Goal: Task Accomplishment & Management: Use online tool/utility

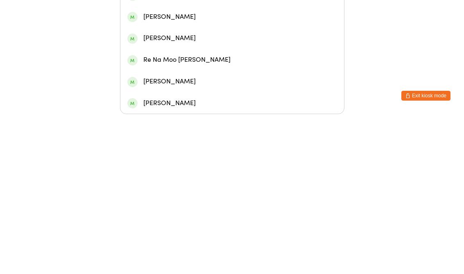
type input "[PERSON_NAME]"
click at [143, 80] on div "[PERSON_NAME]" at bounding box center [232, 91] width 224 height 22
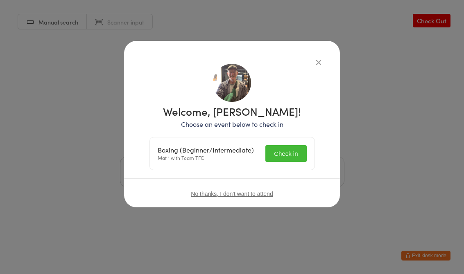
click at [294, 149] on button "Check in" at bounding box center [285, 153] width 41 height 17
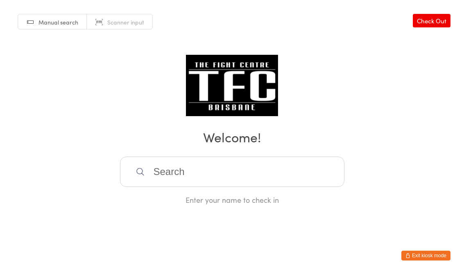
click at [142, 165] on input "search" at bounding box center [232, 172] width 224 height 30
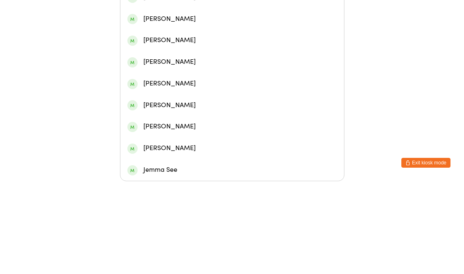
type input "J"
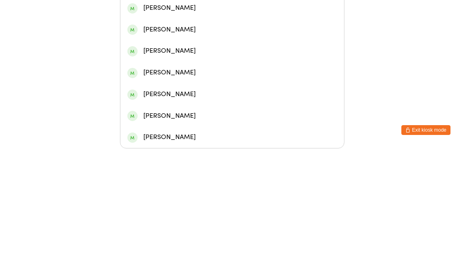
type input "[PERSON_NAME]"
click at [184, 106] on div "[PERSON_NAME]" at bounding box center [232, 111] width 210 height 11
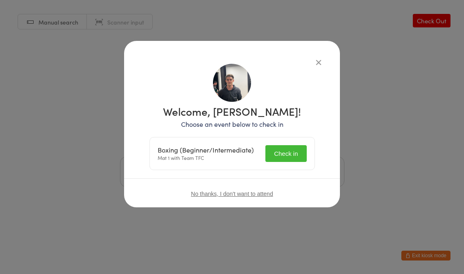
click at [302, 152] on button "Check in" at bounding box center [285, 153] width 41 height 17
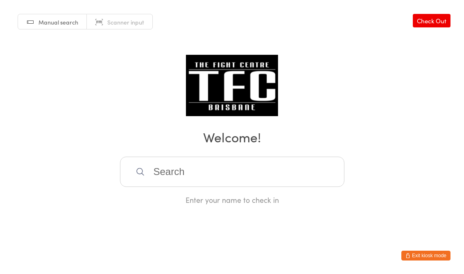
click at [313, 186] on input "search" at bounding box center [232, 172] width 224 height 30
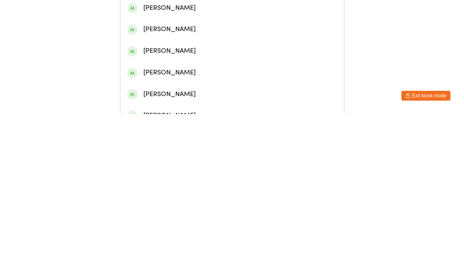
type input "Will"
click at [208, 62] on div "[PERSON_NAME]" at bounding box center [232, 59] width 210 height 11
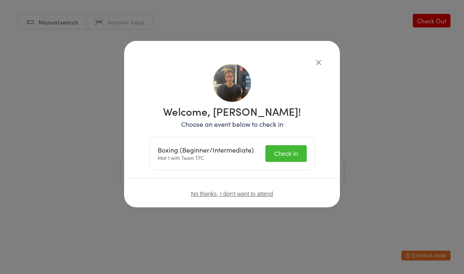
click at [288, 159] on button "Check in" at bounding box center [285, 153] width 41 height 17
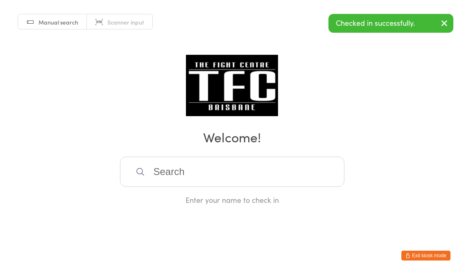
click at [211, 183] on input "search" at bounding box center [232, 172] width 224 height 30
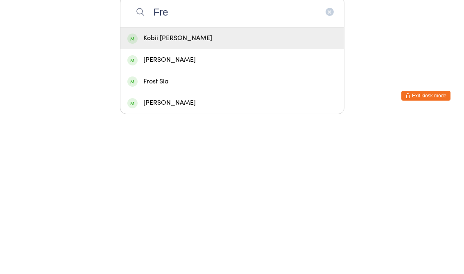
type input "Fre"
click at [77, 48] on div "Manual search Scanner input Check Out Welcome! Fre Kobii [PERSON_NAME] [PERSON_…" at bounding box center [232, 102] width 464 height 205
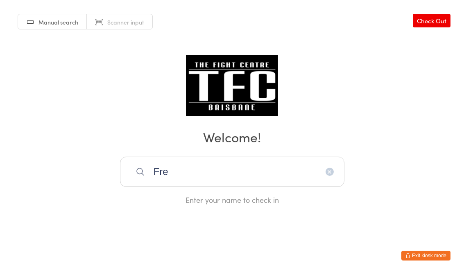
click at [328, 168] on input "Fre" at bounding box center [232, 172] width 224 height 30
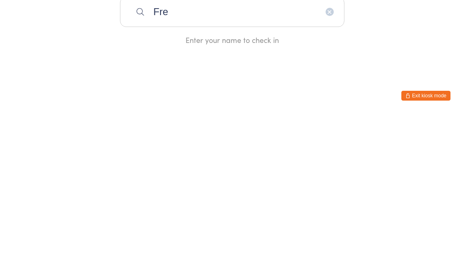
click at [325, 157] on input "Fre" at bounding box center [232, 172] width 224 height 30
click at [335, 157] on input "Fre" at bounding box center [232, 172] width 224 height 30
click at [328, 157] on input "Fre" at bounding box center [232, 172] width 224 height 30
click at [326, 168] on button "button" at bounding box center [330, 172] width 8 height 8
type input "Nome"
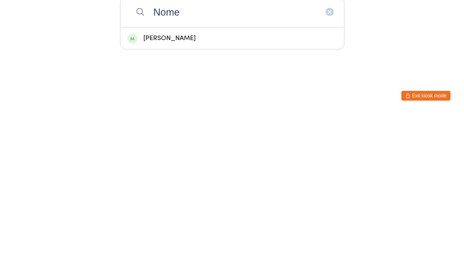
click at [212, 193] on div "[PERSON_NAME]" at bounding box center [232, 198] width 210 height 11
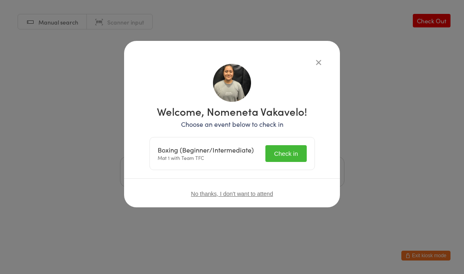
click at [304, 150] on button "Check in" at bounding box center [285, 153] width 41 height 17
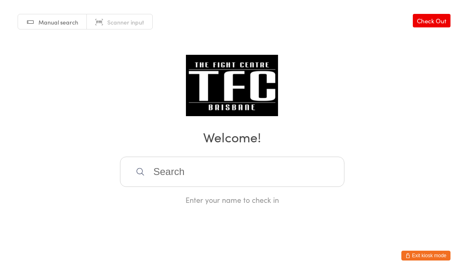
click at [238, 181] on input "search" at bounding box center [232, 172] width 224 height 30
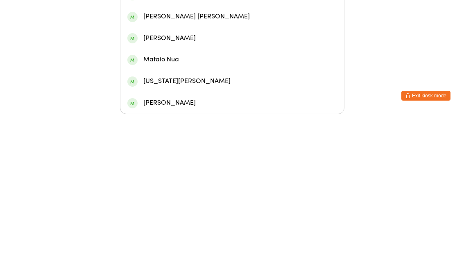
type input "[PERSON_NAME]"
click at [199, 85] on div "[PERSON_NAME]" at bounding box center [232, 90] width 210 height 11
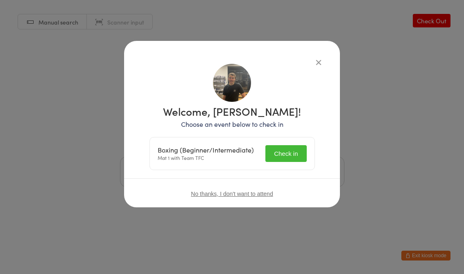
click at [284, 152] on button "Check in" at bounding box center [285, 153] width 41 height 17
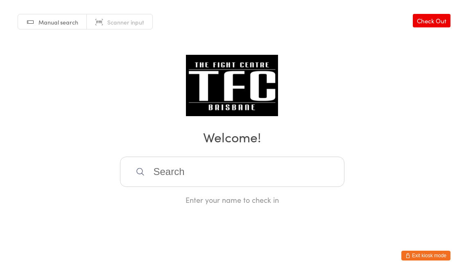
click at [227, 182] on input "search" at bounding box center [232, 172] width 224 height 30
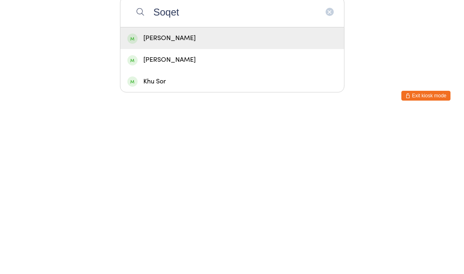
type input "Soqet"
click at [202, 193] on div "[PERSON_NAME]" at bounding box center [232, 198] width 210 height 11
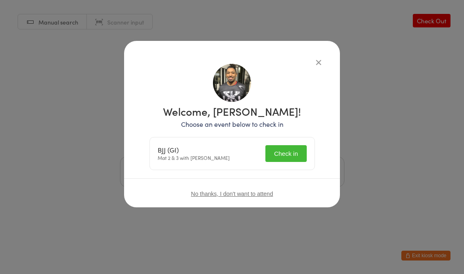
click at [285, 153] on button "Check in" at bounding box center [285, 153] width 41 height 17
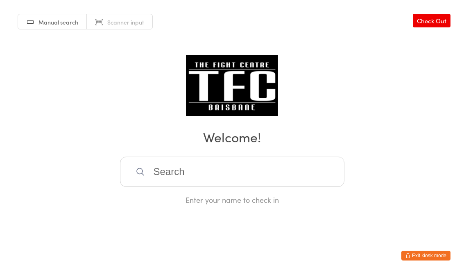
click at [168, 162] on input "search" at bounding box center [232, 172] width 224 height 30
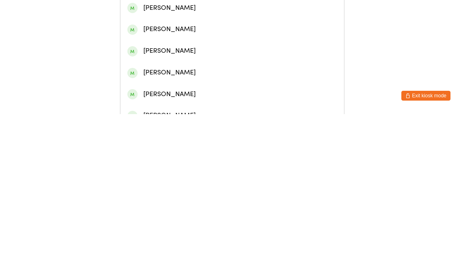
type input "Jordy"
click at [154, 40] on div "[PERSON_NAME]" at bounding box center [232, 38] width 210 height 11
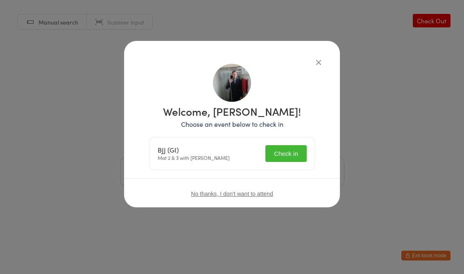
click at [283, 151] on button "Check in" at bounding box center [285, 153] width 41 height 17
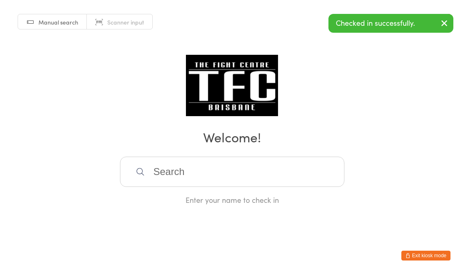
click at [317, 57] on div "Manual search Scanner input Check Out Welcome! Enter your name to check in" at bounding box center [232, 102] width 464 height 205
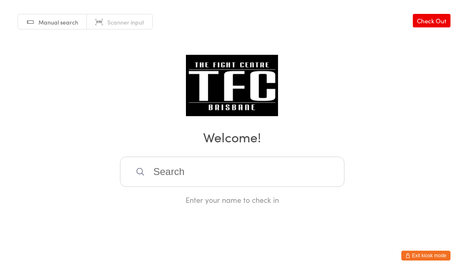
click at [200, 172] on input "search" at bounding box center [232, 172] width 224 height 30
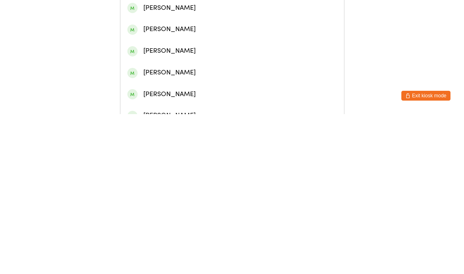
type input "[PERSON_NAME]"
click at [186, 43] on div "[PERSON_NAME]" at bounding box center [232, 38] width 210 height 11
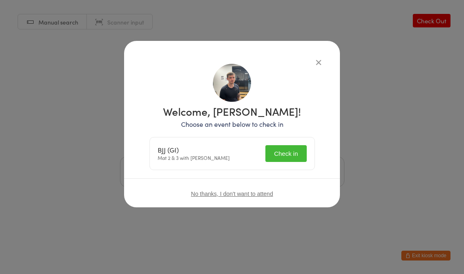
click at [291, 154] on button "Check in" at bounding box center [285, 153] width 41 height 17
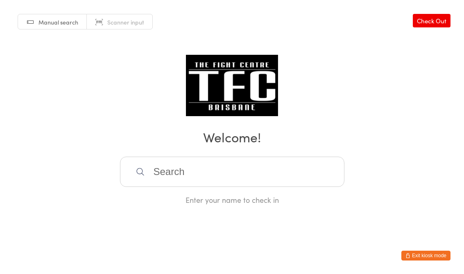
click at [258, 187] on input "search" at bounding box center [232, 172] width 224 height 30
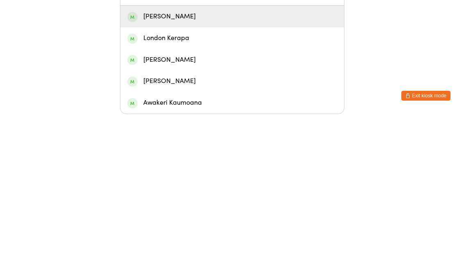
type input "Kerim"
click at [263, 171] on div "[PERSON_NAME]" at bounding box center [232, 176] width 210 height 11
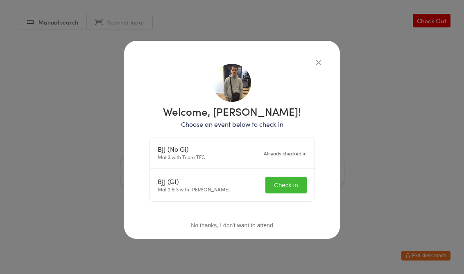
click at [294, 186] on button "Check in" at bounding box center [285, 185] width 41 height 17
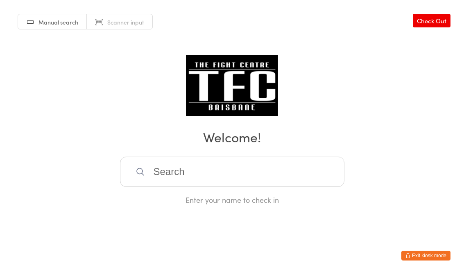
click at [279, 177] on input "search" at bounding box center [232, 172] width 224 height 30
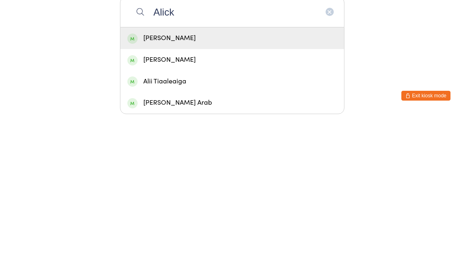
type input "Alick"
click at [291, 188] on div "[PERSON_NAME]" at bounding box center [232, 199] width 224 height 22
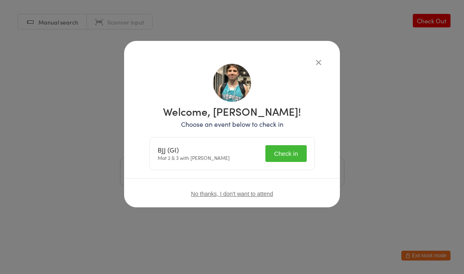
click at [292, 154] on button "Check in" at bounding box center [285, 153] width 41 height 17
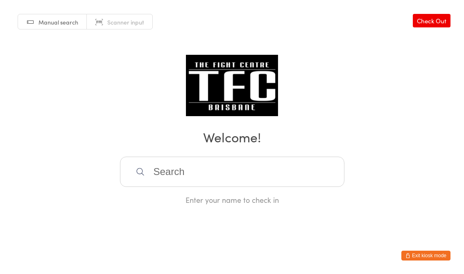
click at [182, 161] on input "search" at bounding box center [232, 172] width 224 height 30
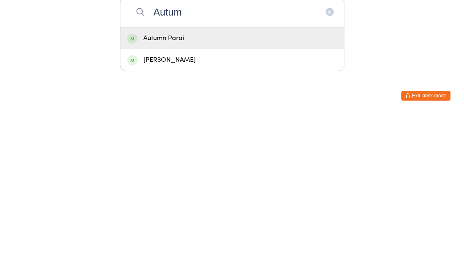
type input "Autum"
click at [165, 193] on div "Autumn Parai" at bounding box center [232, 198] width 210 height 11
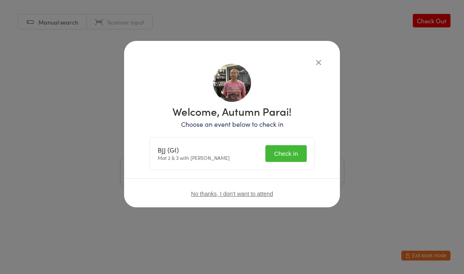
click at [289, 148] on button "Check in" at bounding box center [285, 153] width 41 height 17
